Goal: Task Accomplishment & Management: Use online tool/utility

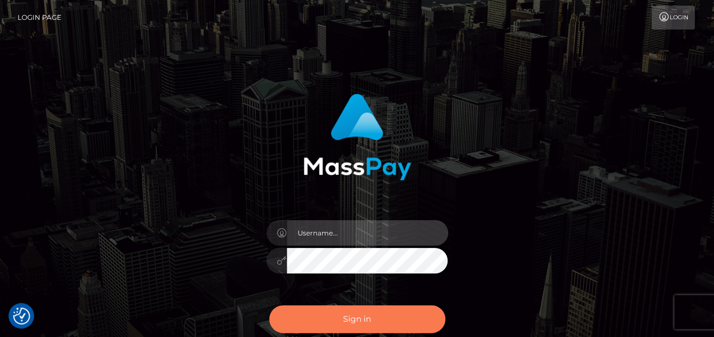
type input "india.of"
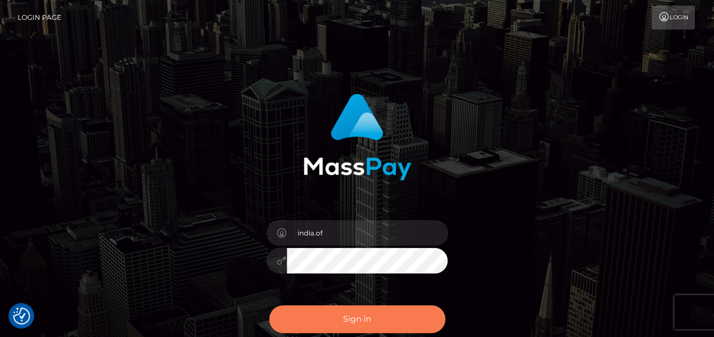
click at [383, 318] on button "Sign in" at bounding box center [357, 320] width 176 height 28
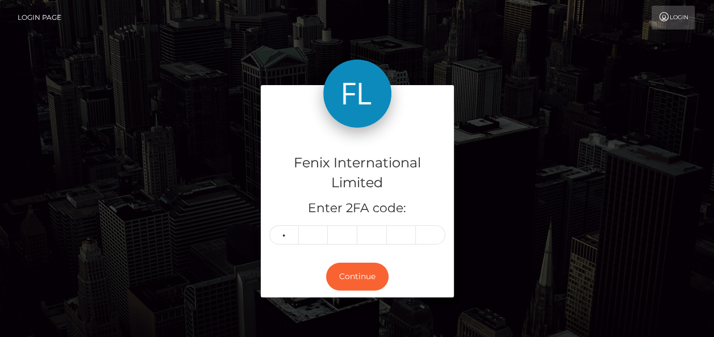
type input "8"
type input "3"
type input "7"
type input "5"
type input "8"
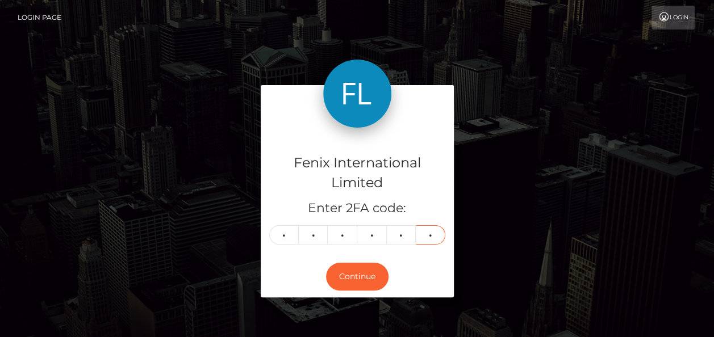
type input "7"
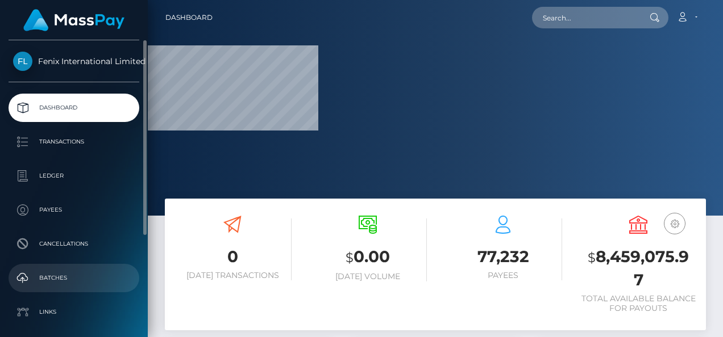
click at [80, 281] on p "Batches" at bounding box center [74, 278] width 122 height 17
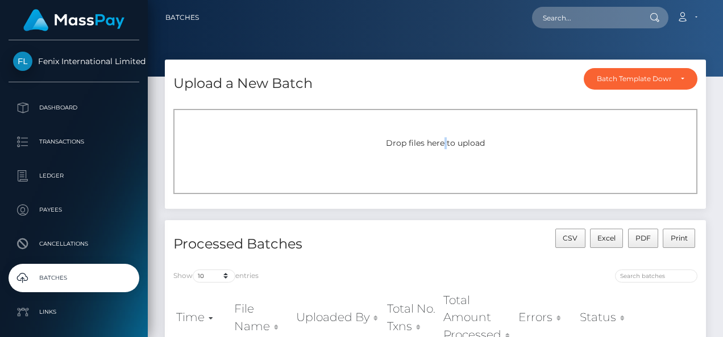
click at [445, 152] on div "Drop files here to upload" at bounding box center [435, 151] width 524 height 85
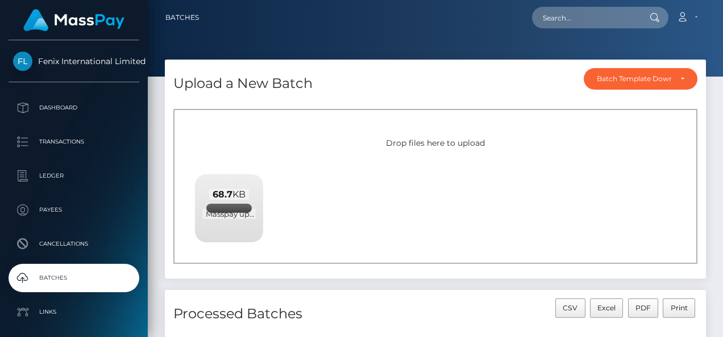
click at [610, 188] on div "Drop files here to upload 68.7 KB Masspay upload 12.09.2025 CAD.xlsx Check Error" at bounding box center [435, 186] width 524 height 155
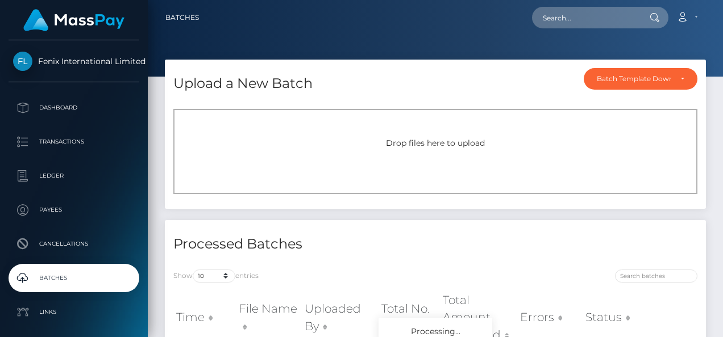
click at [522, 144] on div "Drop files here to upload" at bounding box center [435, 143] width 499 height 12
click at [427, 145] on span "Drop files here to upload" at bounding box center [435, 143] width 99 height 10
click at [418, 134] on div "Drop files here to upload" at bounding box center [435, 151] width 524 height 85
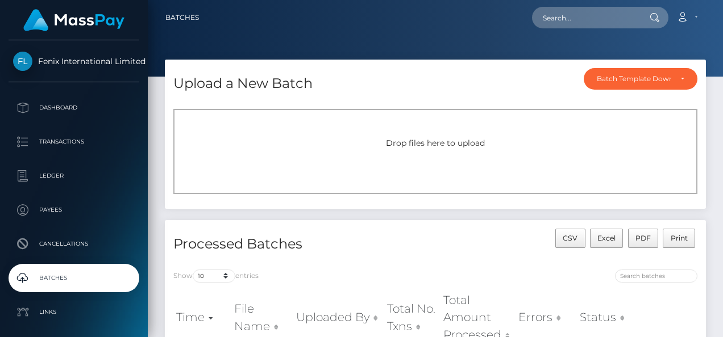
click at [475, 132] on div "Drop files here to upload" at bounding box center [435, 151] width 524 height 85
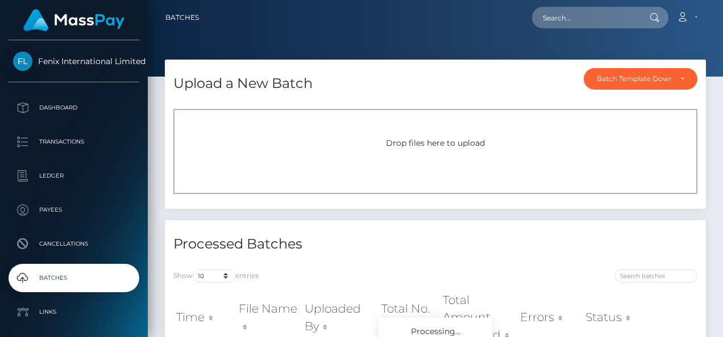
click at [418, 148] on div "Drop files here to upload" at bounding box center [435, 143] width 499 height 12
click at [368, 136] on div "Drop files here to upload" at bounding box center [435, 151] width 524 height 85
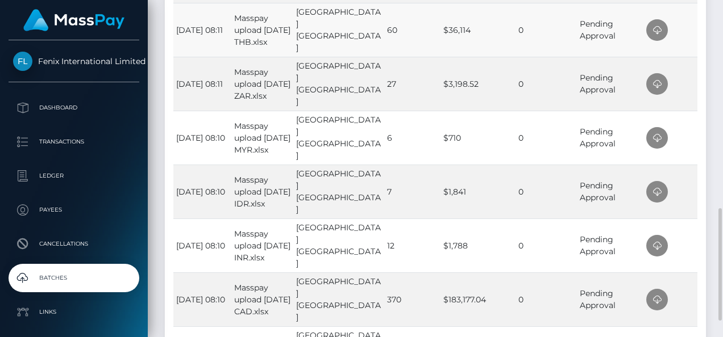
scroll to position [454, 0]
